Goal: Register for event/course

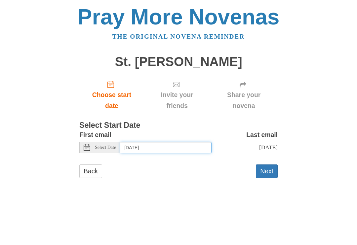
click at [202, 142] on input "[DATE]" at bounding box center [165, 147] width 91 height 11
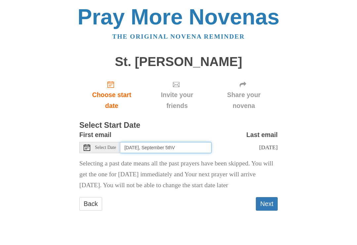
click at [182, 142] on input "Friday, September 5thV" at bounding box center [165, 147] width 91 height 11
click at [246, 137] on div "Last email Sunday, September 14th" at bounding box center [244, 143] width 66 height 29
click at [188, 131] on div "First email Select Date Friday, September 5th" at bounding box center [145, 141] width 132 height 24
click at [109, 145] on span "Select Date" at bounding box center [105, 147] width 21 height 5
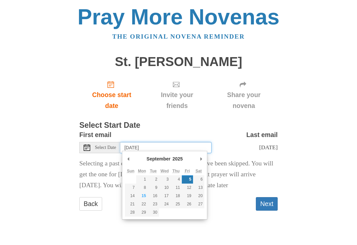
type input "Saturday, September 27th"
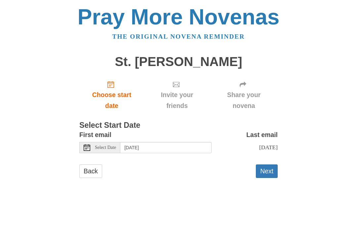
click at [321, 147] on div "Pray More Novenas The original novena reminder St. Jude Novena Choose start dat…" at bounding box center [178, 98] width 320 height 197
click at [272, 169] on button "Next" at bounding box center [267, 171] width 22 height 14
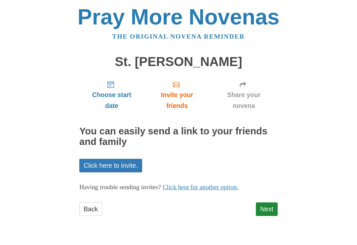
click at [116, 96] on span "Choose start date" at bounding box center [112, 100] width 52 height 22
click at [124, 91] on span "Choose start date" at bounding box center [112, 100] width 52 height 22
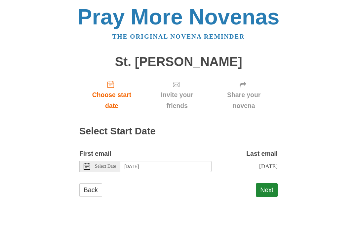
click at [277, 185] on button "Next" at bounding box center [267, 190] width 22 height 14
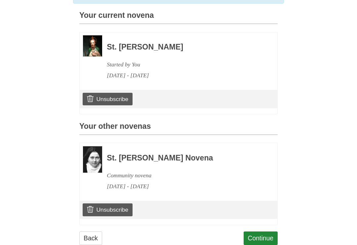
scroll to position [173, 0]
click at [124, 204] on link "Unsubscribe" at bounding box center [108, 210] width 50 height 13
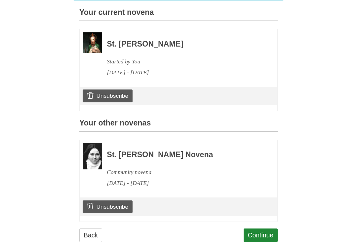
scroll to position [209, 0]
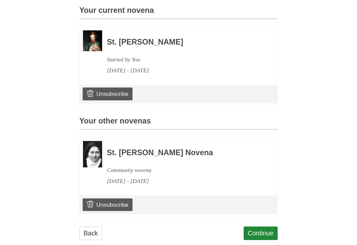
click at [272, 226] on link "Continue" at bounding box center [260, 233] width 34 height 14
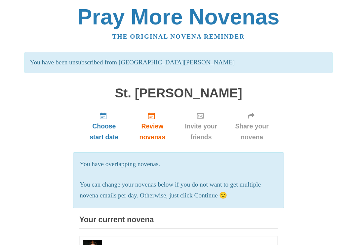
scroll to position [218, 0]
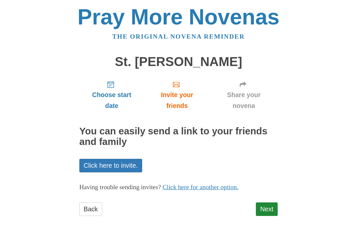
click at [275, 204] on link "Next" at bounding box center [267, 209] width 22 height 14
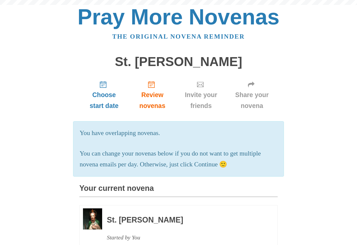
scroll to position [182, 0]
